Goal: Task Accomplishment & Management: Use online tool/utility

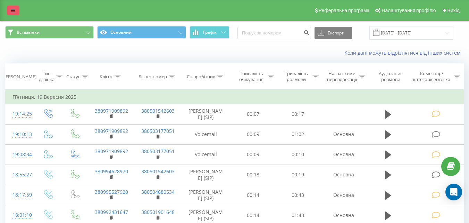
click at [12, 8] on link at bounding box center [13, 11] width 12 height 10
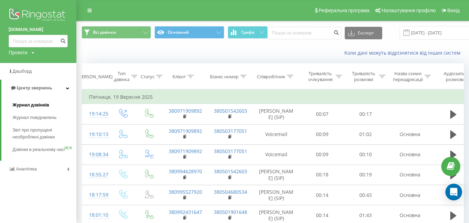
click at [39, 101] on link "Журнал дзвінків" at bounding box center [44, 105] width 64 height 12
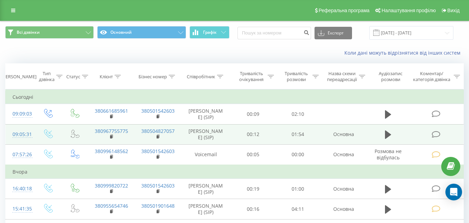
click at [437, 135] on icon at bounding box center [436, 134] width 9 height 7
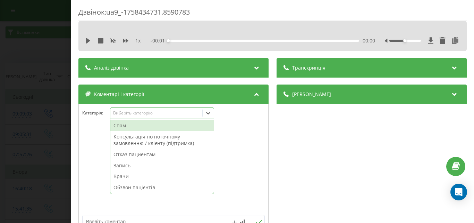
click at [179, 110] on div "Виберіть категорію" at bounding box center [156, 113] width 92 height 7
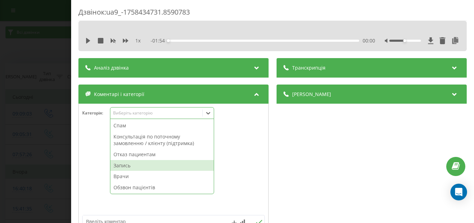
click at [126, 163] on div "Запись" at bounding box center [161, 165] width 103 height 11
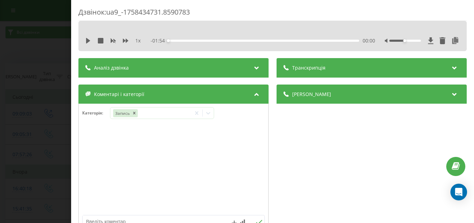
click at [51, 50] on div "Дзвінок : ua9_-1758434731.8590783 1 x - 01:54 00:00 00:00 Транскрипція Для AI-а…" at bounding box center [237, 111] width 474 height 223
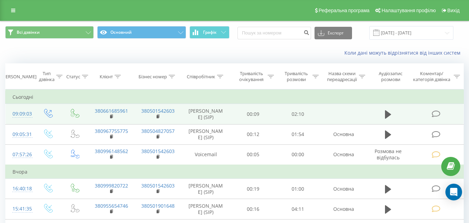
click at [434, 111] on icon at bounding box center [436, 113] width 9 height 7
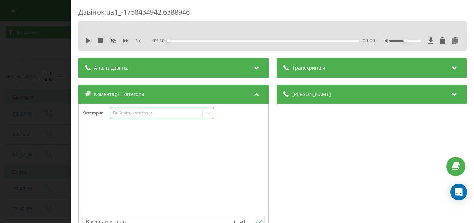
click at [182, 112] on div "Виберіть категорію" at bounding box center [156, 113] width 87 height 6
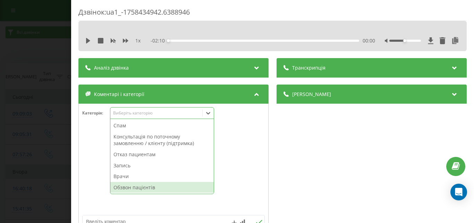
click at [142, 186] on div "Обзвон пацієнтів" at bounding box center [161, 187] width 103 height 11
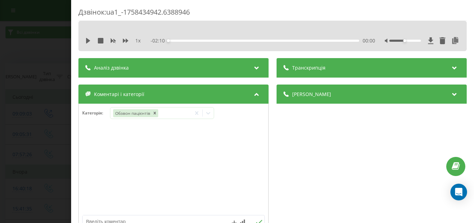
click at [36, 50] on div "Дзвінок : ua1_-1758434942.6388946 1 x - 02:10 00:00 00:00 Транскрипція Для AI-а…" at bounding box center [237, 111] width 474 height 223
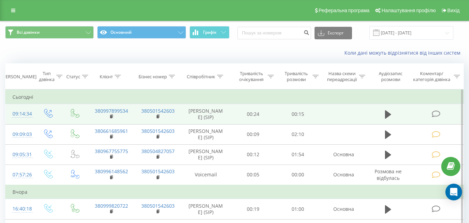
click at [435, 114] on icon at bounding box center [436, 113] width 9 height 7
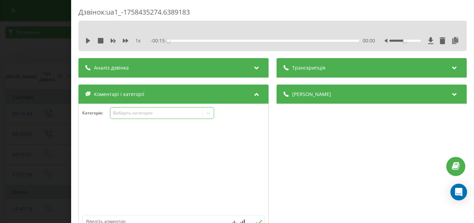
click at [179, 117] on div "Виберіть категорію" at bounding box center [162, 113] width 104 height 12
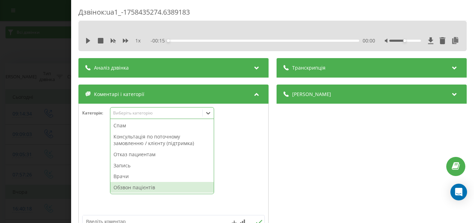
click at [143, 188] on div "Обзвон пацієнтів" at bounding box center [161, 187] width 103 height 11
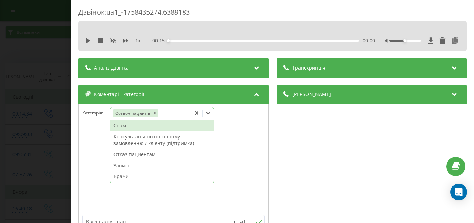
click at [49, 101] on div "Дзвінок : ua1_-1758435274.6389183 1 x - 00:15 00:00 00:00 Транскрипція Для AI-а…" at bounding box center [237, 111] width 474 height 223
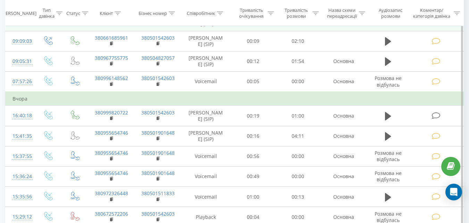
scroll to position [104, 0]
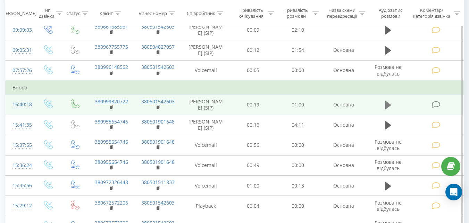
click at [386, 109] on icon at bounding box center [388, 105] width 6 height 8
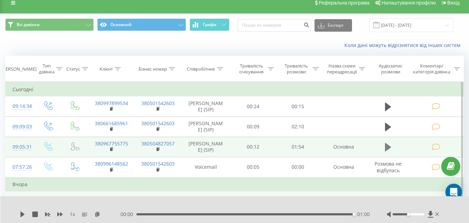
scroll to position [0, 0]
